Goal: Task Accomplishment & Management: Manage account settings

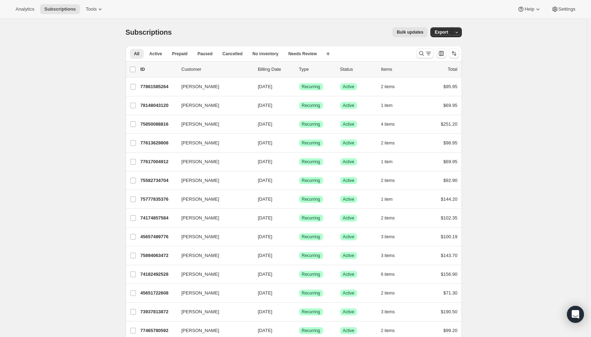
click at [419, 54] on button "Search and filter results" at bounding box center [424, 53] width 17 height 10
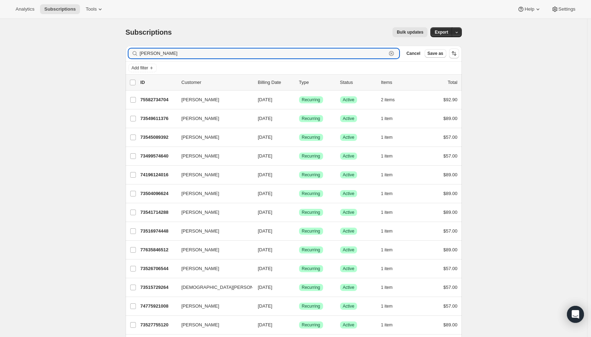
drag, startPoint x: 161, startPoint y: 52, endPoint x: 137, endPoint y: 53, distance: 24.1
click at [137, 53] on div "kris Clear" at bounding box center [263, 53] width 271 height 10
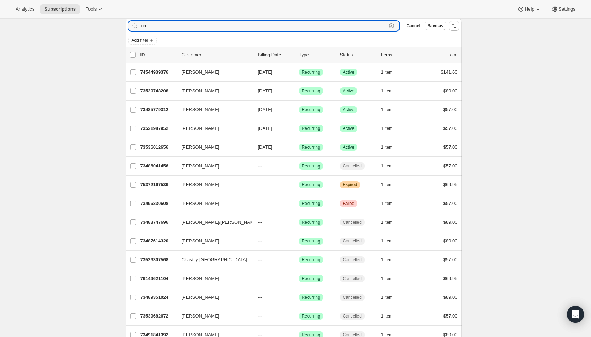
scroll to position [35, 0]
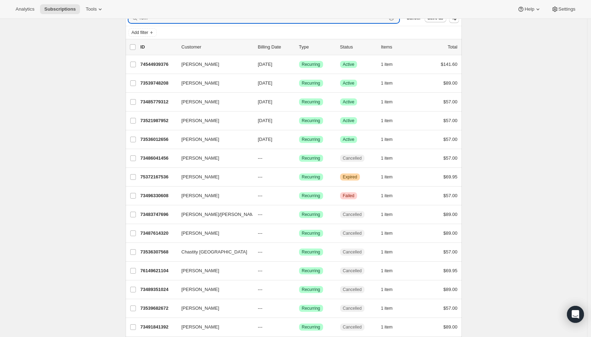
type input "rom"
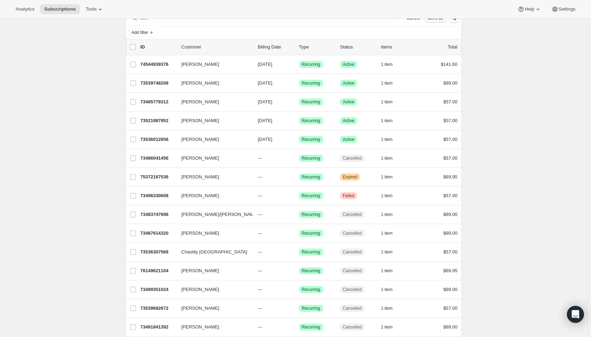
click at [293, 290] on p "---" at bounding box center [275, 289] width 35 height 7
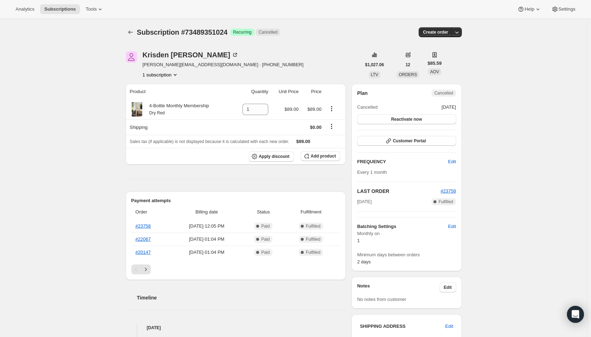
click at [165, 56] on div "Krisden Romine" at bounding box center [191, 54] width 96 height 7
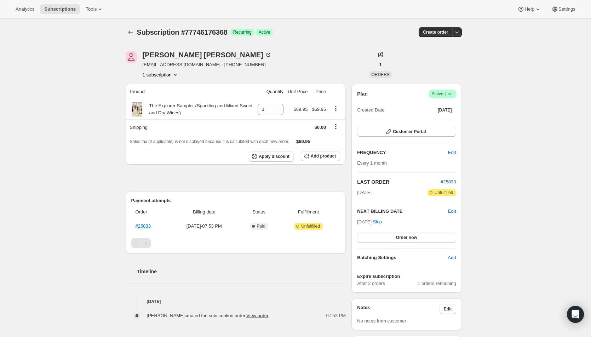
click at [407, 237] on span "Order now" at bounding box center [406, 238] width 21 height 6
click at [407, 237] on span "Click to confirm" at bounding box center [406, 238] width 32 height 6
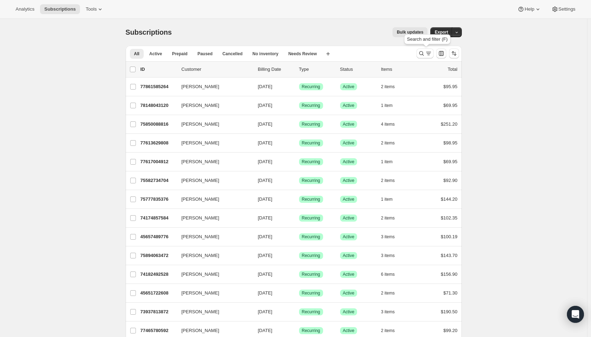
click at [426, 54] on icon "Search and filter results" at bounding box center [428, 53] width 7 height 7
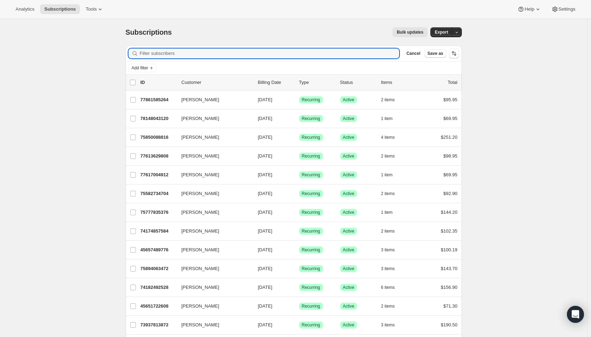
click at [140, 70] on span "Add filter" at bounding box center [140, 68] width 17 height 6
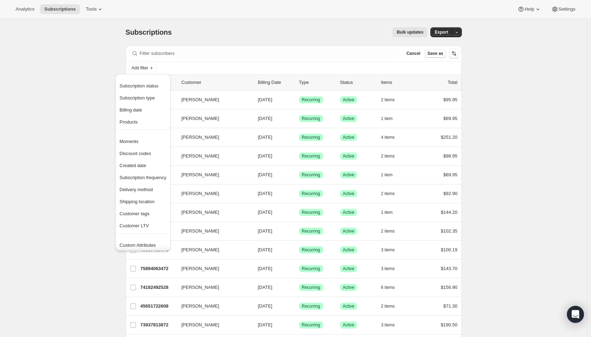
click at [144, 85] on span "Subscription status" at bounding box center [139, 85] width 39 height 5
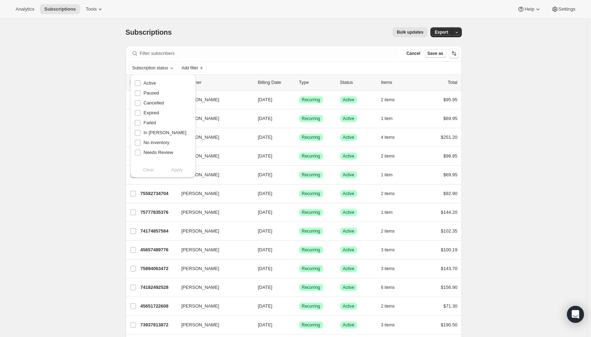
click at [145, 83] on span "Active" at bounding box center [150, 82] width 12 height 5
click at [140, 83] on input "Active" at bounding box center [138, 83] width 6 height 6
checkbox input "true"
click at [178, 170] on span "Apply" at bounding box center [177, 169] width 12 height 7
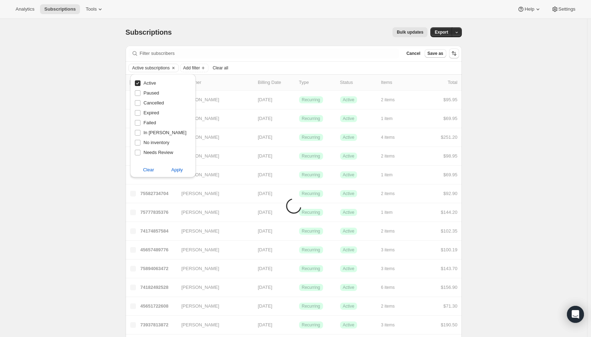
click at [200, 69] on span "Add filter" at bounding box center [191, 68] width 17 height 6
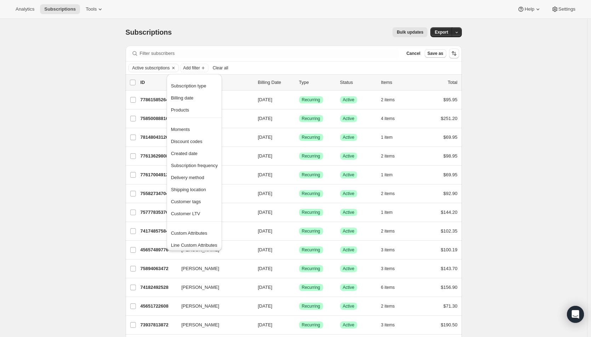
click at [184, 111] on span "Products" at bounding box center [180, 109] width 18 height 5
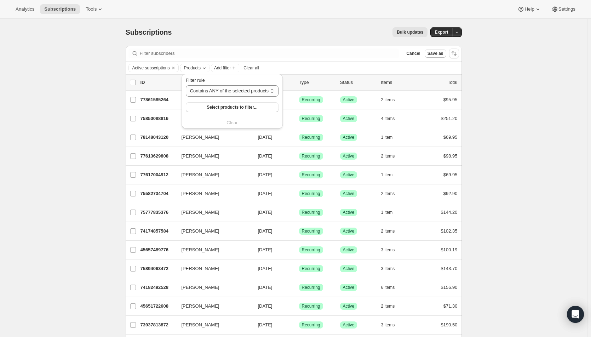
click at [212, 110] on span "Select products to filter..." at bounding box center [232, 107] width 51 height 6
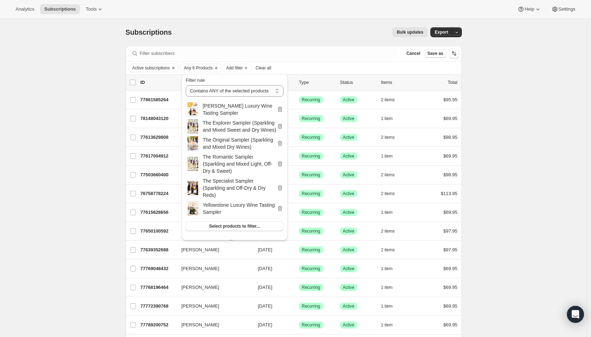
click at [437, 28] on button "Export" at bounding box center [441, 32] width 22 height 10
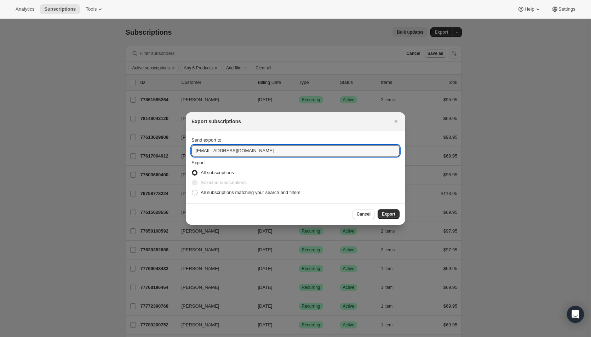
drag, startPoint x: 207, startPoint y: 149, endPoint x: 197, endPoint y: 149, distance: 10.6
click at [197, 149] on input "hello@wineshopathome.com" at bounding box center [295, 150] width 208 height 11
type input "mfletcher@wineshopathome.com"
click at [258, 193] on span "All subscriptions matching your search and filters" at bounding box center [251, 192] width 100 height 5
click at [192, 190] on input "All subscriptions matching your search and filters" at bounding box center [192, 190] width 0 height 0
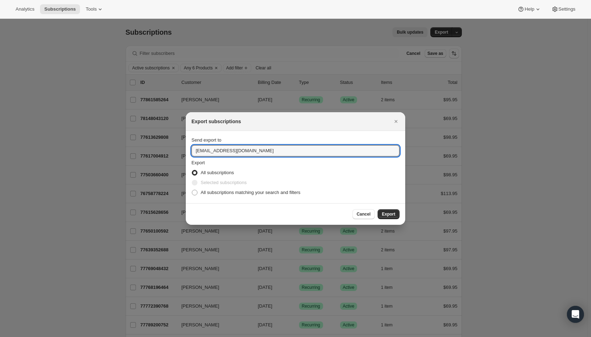
radio input "true"
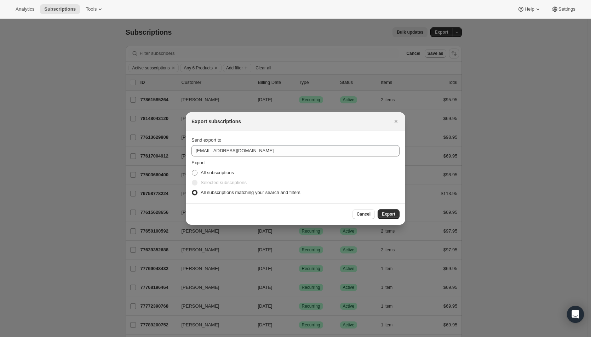
click at [387, 211] on button "Export" at bounding box center [389, 214] width 22 height 10
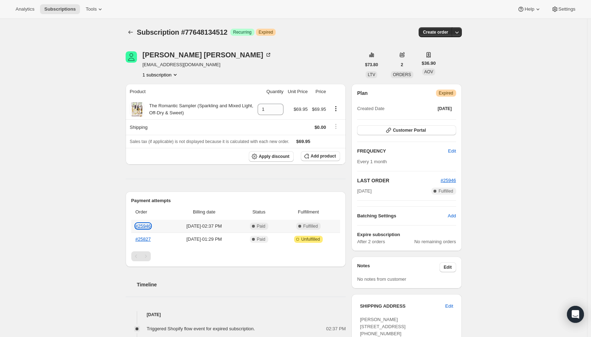
click at [147, 224] on link "#25946" at bounding box center [143, 225] width 15 height 5
click at [144, 224] on link "#25935" at bounding box center [143, 225] width 15 height 5
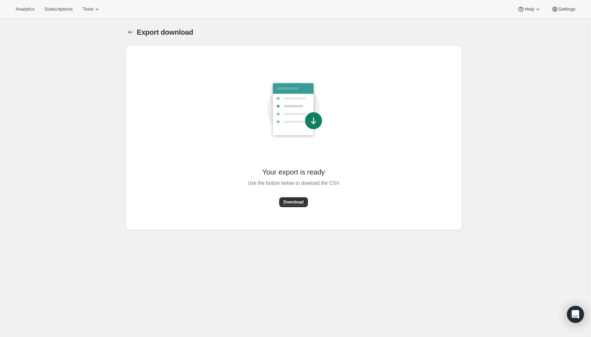
click at [299, 203] on span "Download" at bounding box center [293, 202] width 20 height 6
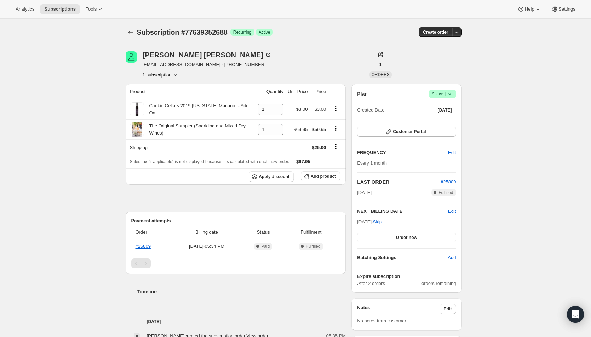
click at [163, 54] on div "Liz Martin" at bounding box center [207, 54] width 129 height 7
click at [376, 238] on button "Order now" at bounding box center [406, 237] width 99 height 10
click at [392, 237] on button "Click to confirm" at bounding box center [406, 237] width 99 height 10
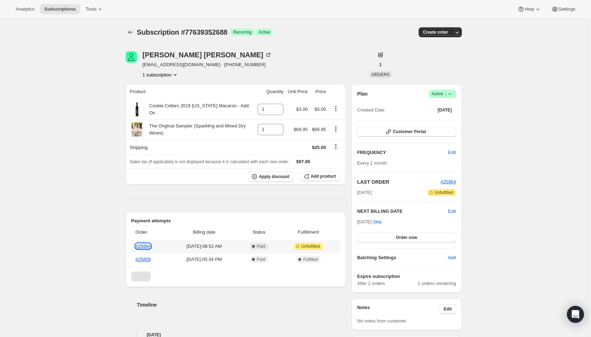
click at [143, 246] on link "#25964" at bounding box center [143, 245] width 15 height 5
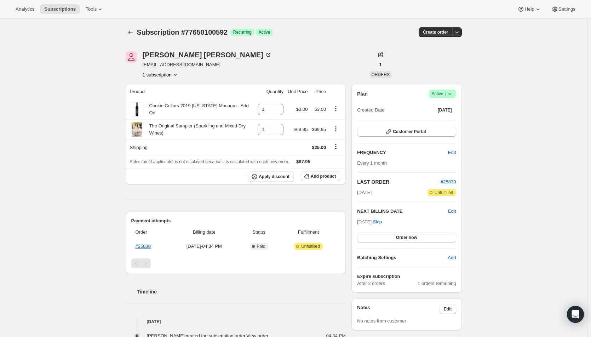
click at [171, 53] on div "[PERSON_NAME]" at bounding box center [207, 54] width 129 height 7
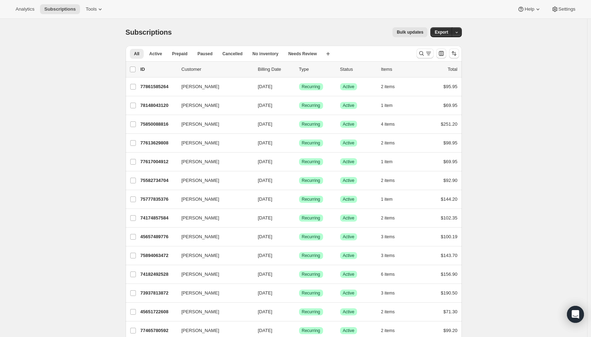
click at [430, 54] on icon "Search and filter results" at bounding box center [428, 53] width 7 height 7
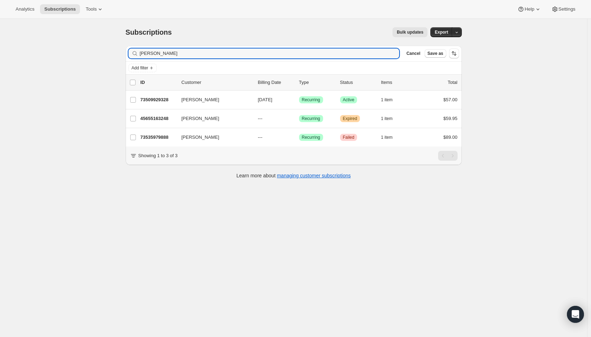
type input "[PERSON_NAME]"
click at [293, 136] on p "---" at bounding box center [275, 137] width 35 height 7
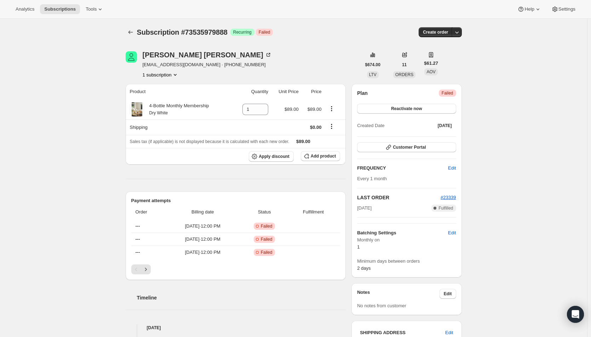
click at [433, 111] on button "Reactivate now" at bounding box center [406, 109] width 99 height 10
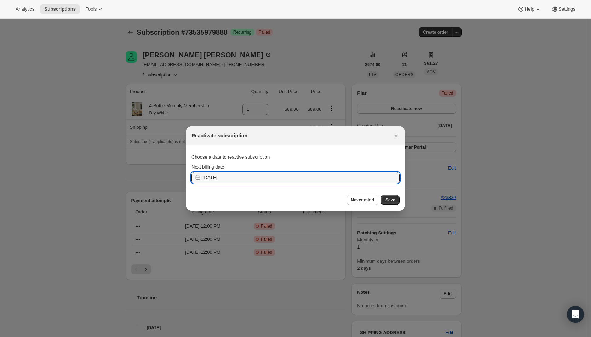
click at [251, 180] on input "[DATE]" at bounding box center [301, 177] width 197 height 11
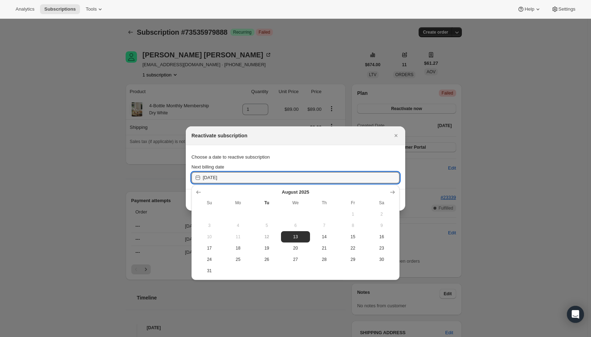
click at [390, 192] on icon "Show next month, September 2025" at bounding box center [392, 192] width 5 height 4
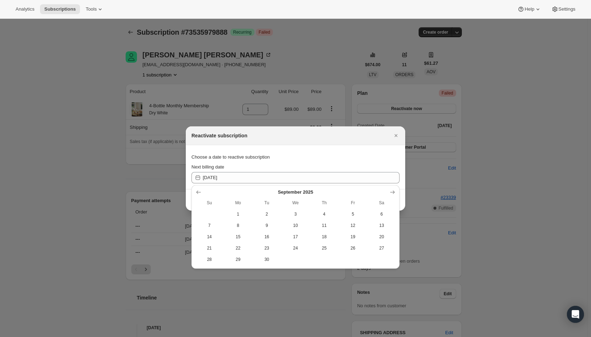
click at [237, 215] on span "1" at bounding box center [237, 214] width 23 height 6
type input "[DATE]"
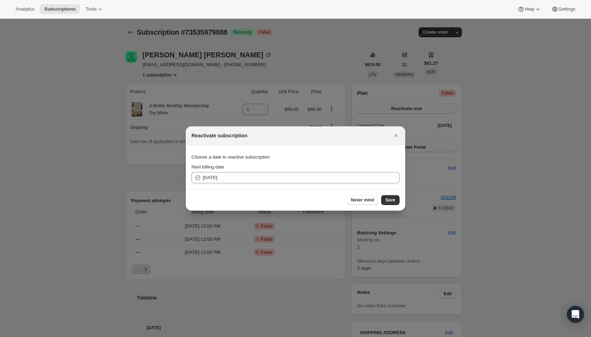
click at [391, 200] on span "Save" at bounding box center [390, 200] width 10 height 6
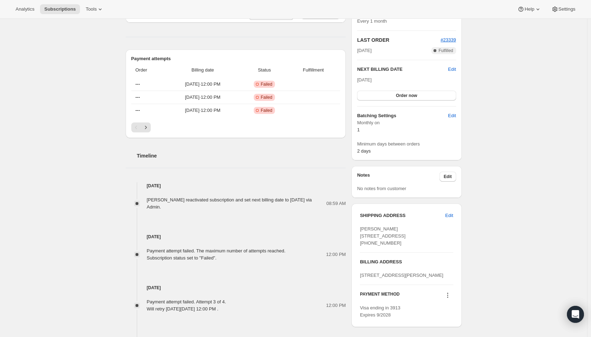
scroll to position [177, 0]
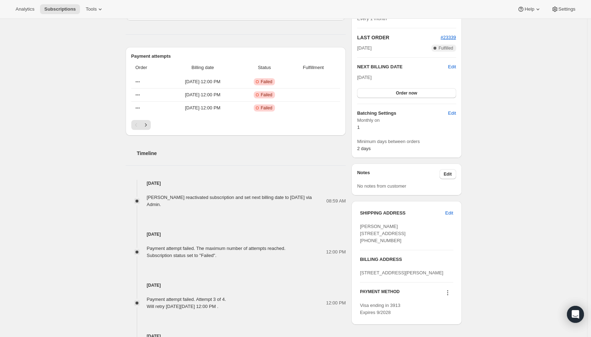
click at [397, 94] on button "Order now" at bounding box center [406, 93] width 99 height 10
click at [397, 94] on span "Click to confirm" at bounding box center [406, 93] width 32 height 6
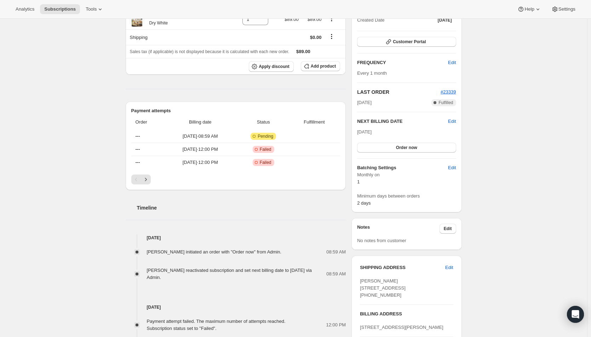
scroll to position [106, 0]
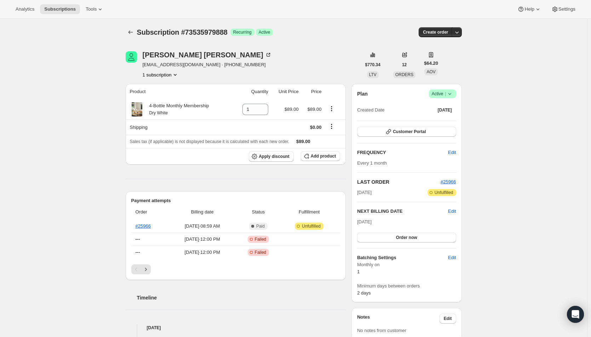
scroll to position [35, 0]
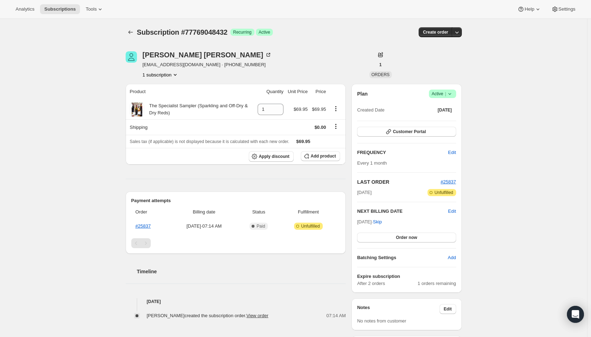
click at [388, 240] on button "Order now" at bounding box center [406, 237] width 99 height 10
click at [388, 240] on button "Click to confirm" at bounding box center [406, 237] width 99 height 10
click at [420, 236] on button "Order now" at bounding box center [406, 237] width 99 height 10
click at [420, 236] on span "Click to confirm" at bounding box center [406, 238] width 32 height 6
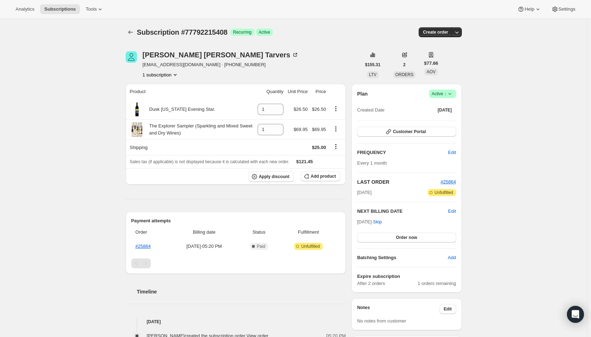
click at [415, 237] on span "Order now" at bounding box center [406, 238] width 21 height 6
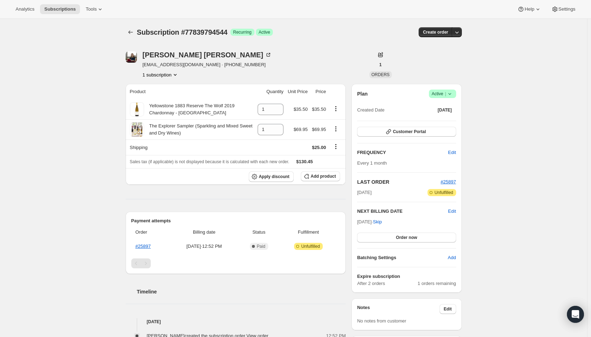
click at [416, 237] on span "Order now" at bounding box center [406, 238] width 21 height 6
click at [416, 237] on span "Click to confirm" at bounding box center [406, 238] width 32 height 6
click at [414, 239] on span "Order now" at bounding box center [406, 238] width 21 height 6
click at [414, 239] on span "Click to confirm" at bounding box center [406, 238] width 32 height 6
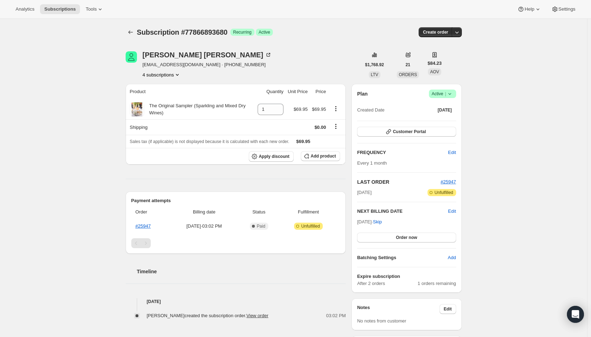
click at [402, 240] on button "Order now" at bounding box center [406, 237] width 99 height 10
click at [402, 240] on button "Click to confirm" at bounding box center [406, 237] width 99 height 10
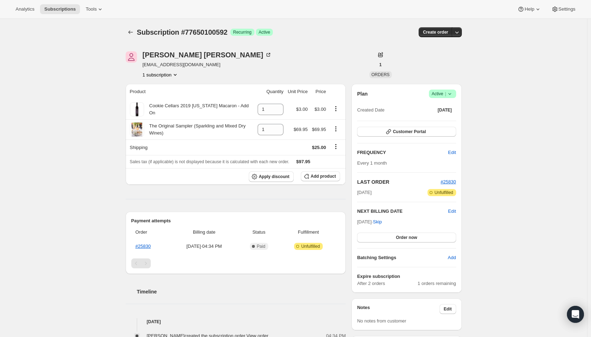
click at [419, 240] on button "Order now" at bounding box center [406, 237] width 99 height 10
click at [419, 240] on button "Click to confirm" at bounding box center [406, 237] width 99 height 10
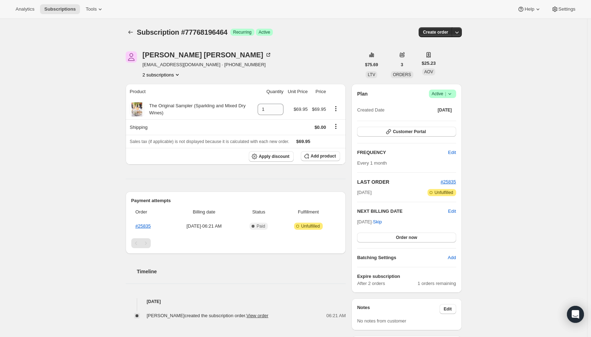
click at [415, 234] on button "Order now" at bounding box center [406, 237] width 99 height 10
click at [415, 234] on button "Click to confirm" at bounding box center [406, 237] width 99 height 10
click at [455, 213] on span "Edit" at bounding box center [452, 211] width 8 height 7
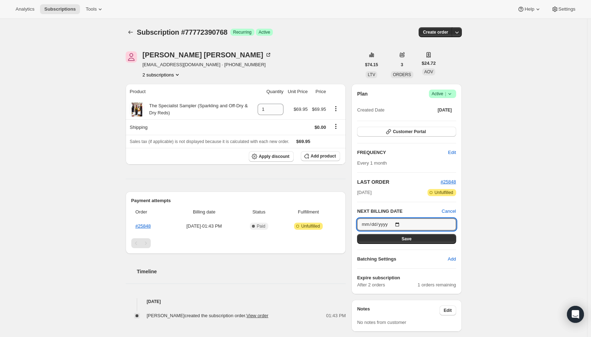
click at [397, 223] on input "2025-09-05" at bounding box center [406, 224] width 99 height 12
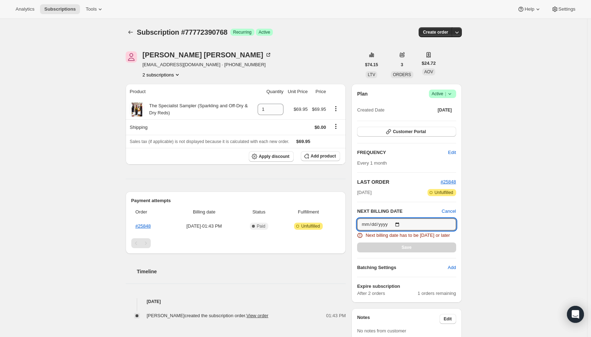
type input "2025-08-13"
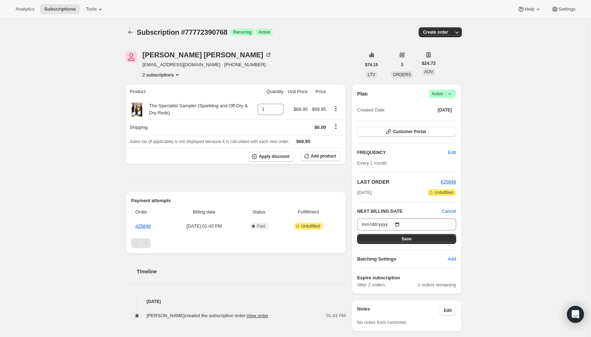
click at [405, 240] on span "Save" at bounding box center [407, 239] width 10 height 6
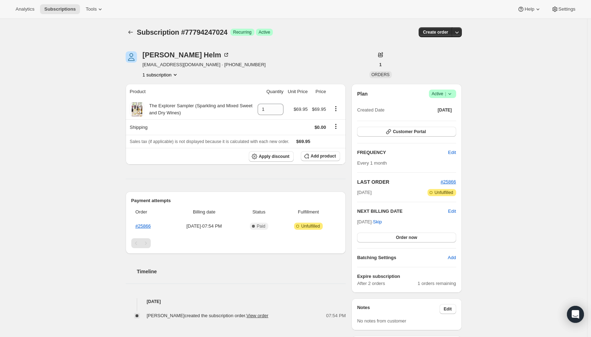
click at [411, 235] on span "Order now" at bounding box center [406, 238] width 21 height 6
click at [411, 235] on span "Click to confirm" at bounding box center [406, 238] width 32 height 6
click at [411, 237] on span "Order now" at bounding box center [406, 238] width 21 height 6
click at [411, 237] on span "Click to confirm" at bounding box center [406, 238] width 32 height 6
click at [416, 234] on button "Order now" at bounding box center [406, 237] width 99 height 10
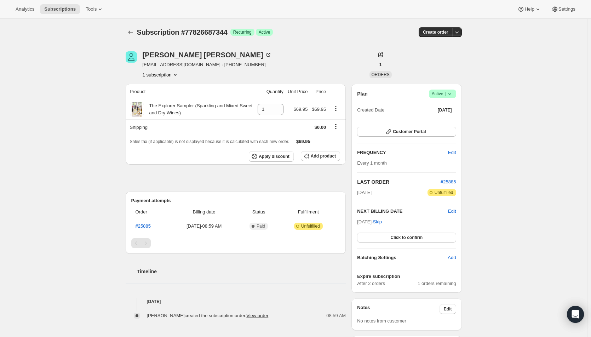
click at [416, 235] on span "Click to confirm" at bounding box center [406, 238] width 32 height 6
click at [455, 212] on span "Edit" at bounding box center [452, 211] width 8 height 7
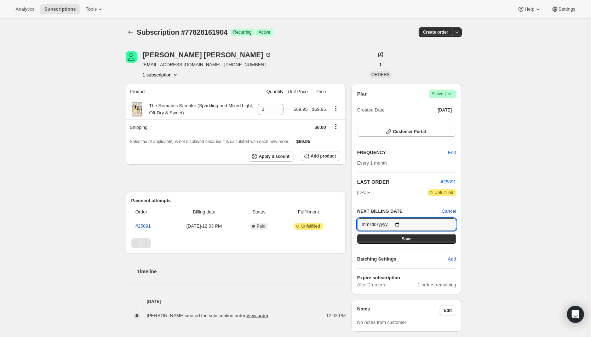
click at [401, 224] on input "2025-09-08" at bounding box center [406, 224] width 99 height 12
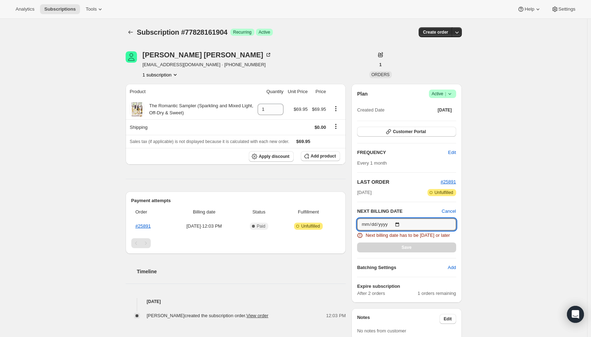
type input "2025-08-13"
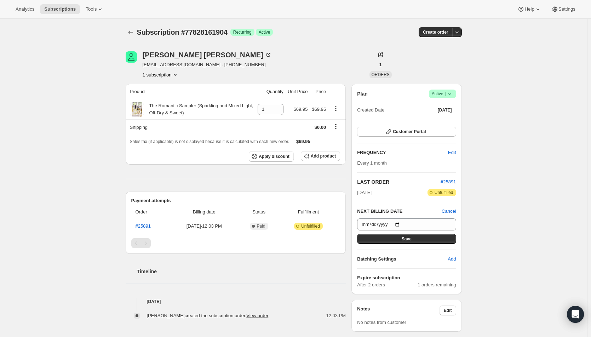
click at [402, 240] on button "Save" at bounding box center [406, 239] width 99 height 10
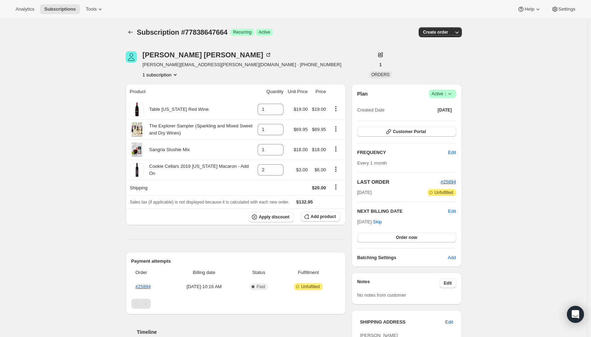
click at [402, 237] on span "Order now" at bounding box center [406, 238] width 21 height 6
click at [402, 237] on span "Click to confirm" at bounding box center [406, 238] width 32 height 6
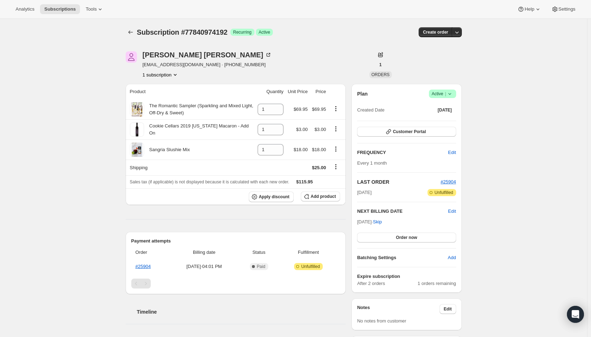
click at [407, 238] on span "Order now" at bounding box center [406, 238] width 21 height 6
click at [407, 238] on span "Click to confirm" at bounding box center [406, 238] width 32 height 6
click at [452, 208] on span "Edit" at bounding box center [452, 211] width 8 height 7
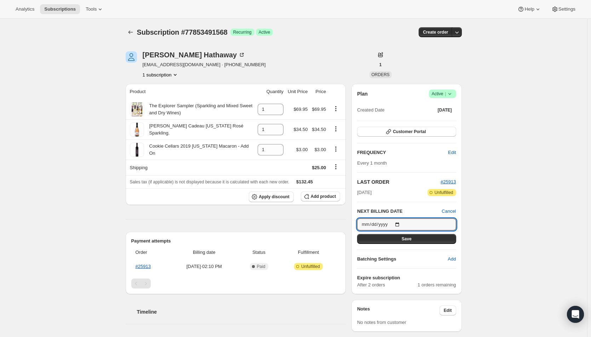
click at [398, 223] on input "2025-09-10" at bounding box center [406, 224] width 99 height 12
type input "2025-09-18"
click at [393, 241] on button "Save" at bounding box center [406, 239] width 99 height 10
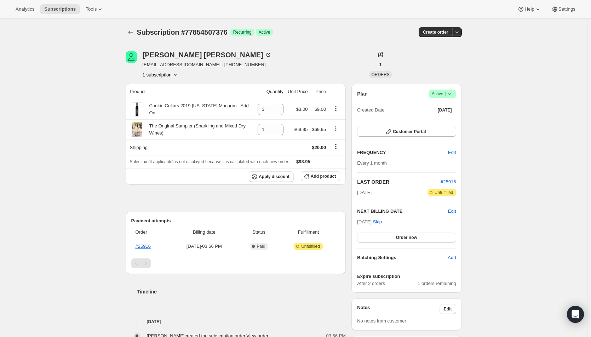
click at [390, 238] on button "Order now" at bounding box center [406, 237] width 99 height 10
click at [390, 238] on button "Click to confirm" at bounding box center [406, 237] width 99 height 10
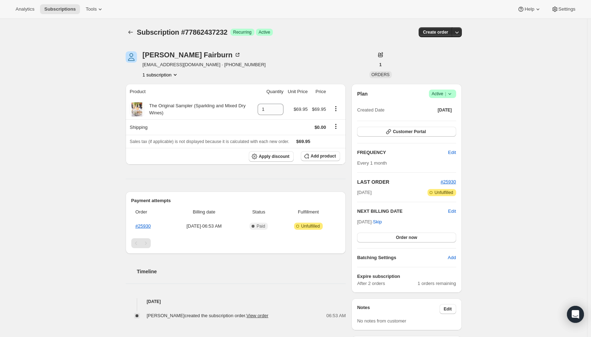
click at [455, 211] on span "Edit" at bounding box center [452, 211] width 8 height 7
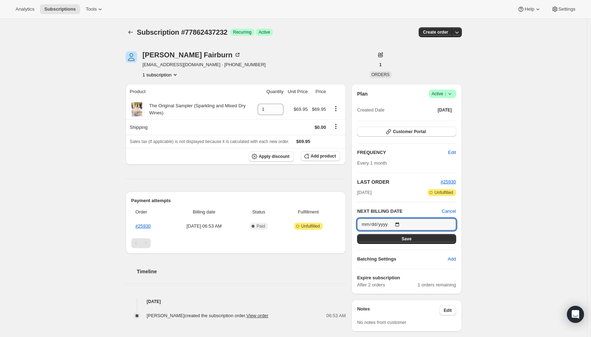
click at [402, 223] on input "[DATE]" at bounding box center [406, 224] width 99 height 12
type input "[DATE]"
click at [401, 240] on button "Save" at bounding box center [406, 239] width 99 height 10
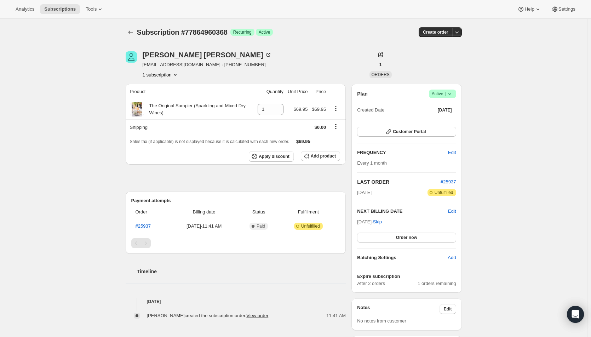
click at [406, 239] on span "Order now" at bounding box center [406, 238] width 21 height 6
click at [406, 239] on span "Click to confirm" at bounding box center [406, 238] width 32 height 6
click at [420, 241] on button "Order now" at bounding box center [406, 237] width 99 height 10
click at [420, 241] on button "Click to confirm" at bounding box center [406, 237] width 99 height 10
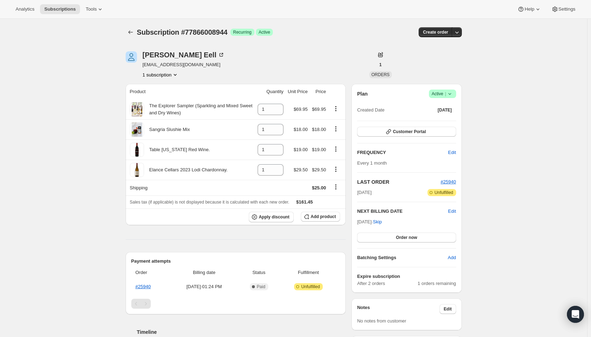
click at [399, 238] on span "Order now" at bounding box center [406, 238] width 21 height 6
click at [399, 238] on span "Click to confirm" at bounding box center [406, 238] width 32 height 6
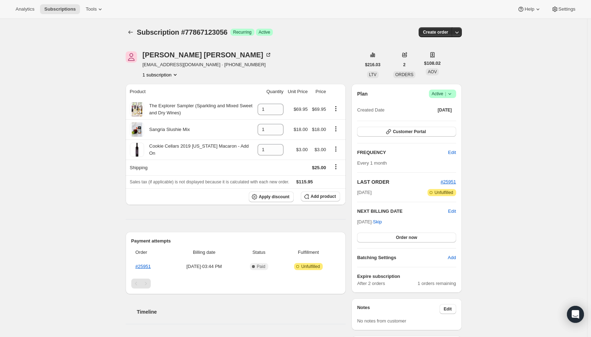
click at [393, 236] on button "Order now" at bounding box center [406, 237] width 99 height 10
click at [393, 236] on span "Click to confirm" at bounding box center [406, 238] width 32 height 6
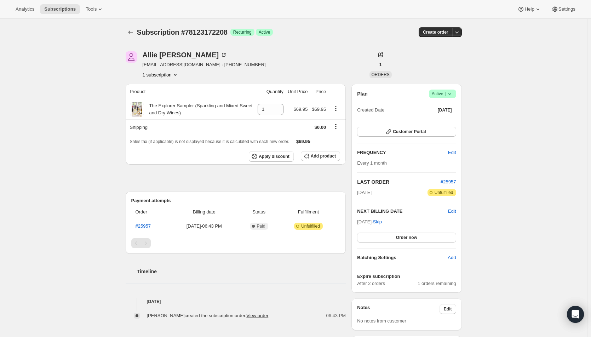
click at [409, 238] on span "Order now" at bounding box center [406, 238] width 21 height 6
click at [409, 238] on span "Click to confirm" at bounding box center [406, 238] width 32 height 6
